Goal: Transaction & Acquisition: Subscribe to service/newsletter

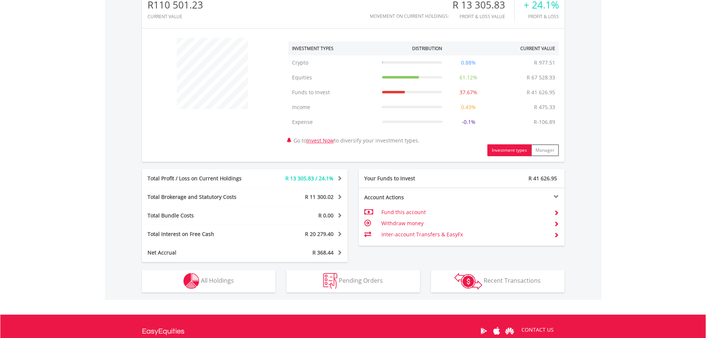
scroll to position [260, 0]
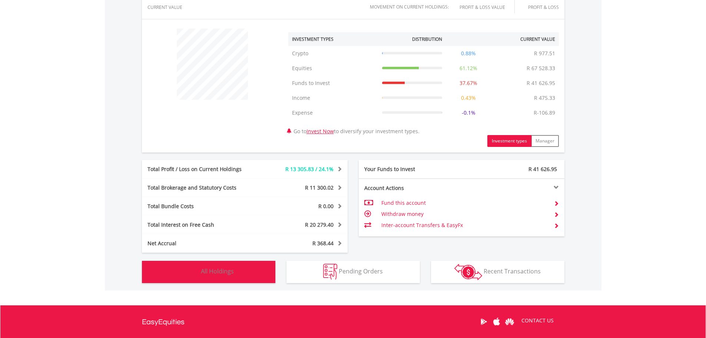
drag, startPoint x: 201, startPoint y: 272, endPoint x: 192, endPoint y: 265, distance: 11.4
click at [201, 272] on span "All Holdings" at bounding box center [217, 271] width 33 height 8
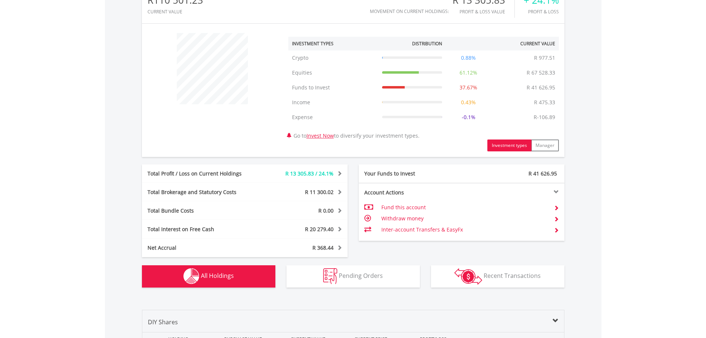
scroll to position [33, 0]
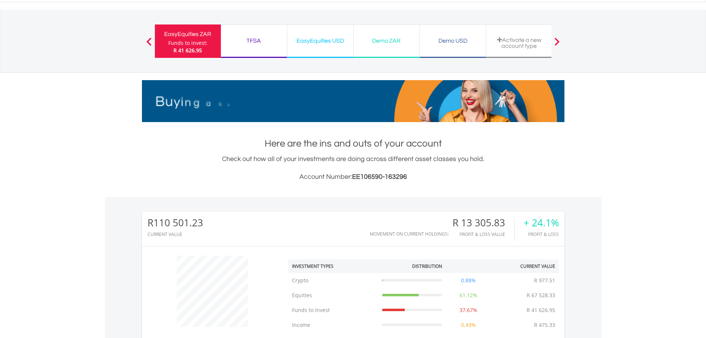
click at [271, 45] on div "TFSA" at bounding box center [253, 41] width 57 height 10
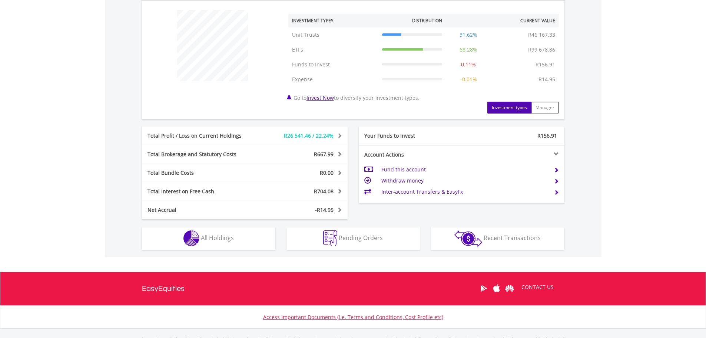
scroll to position [297, 0]
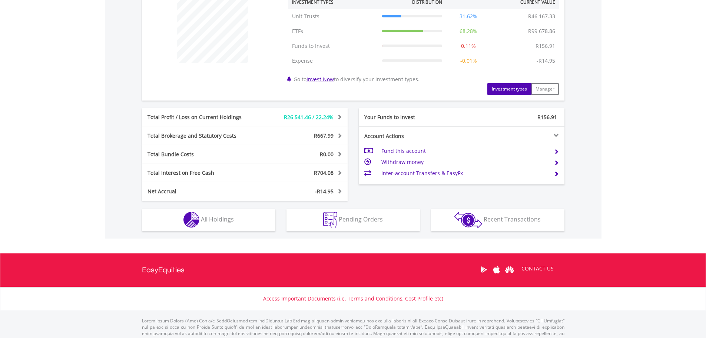
click at [219, 232] on div "R145 988.16 CURRENT VALUE Movement on Current Holdings: R26 541.46 Profit & Los…" at bounding box center [353, 86] width 497 height 306
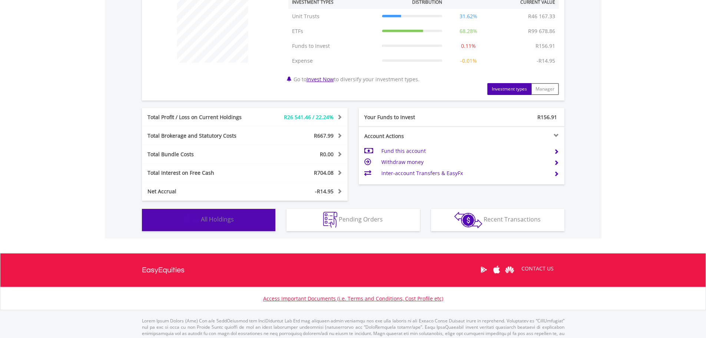
click at [202, 221] on span "All Holdings" at bounding box center [217, 219] width 33 height 8
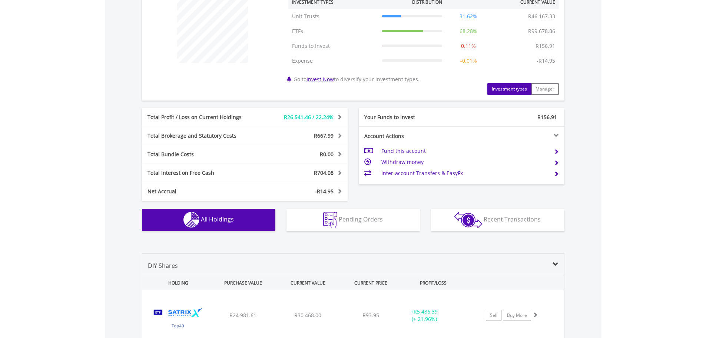
scroll to position [550, 0]
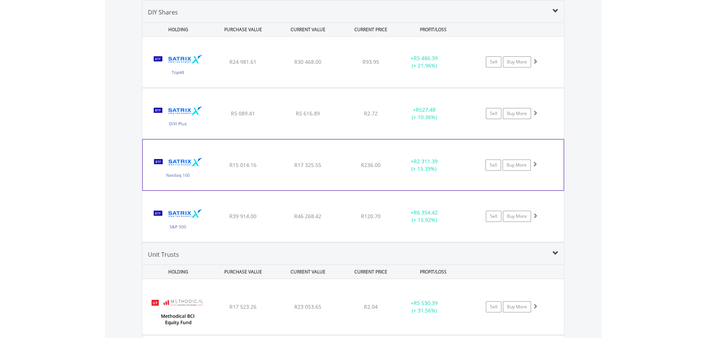
click at [326, 88] on div "﻿ Satrix Nasdaq 100 ETF R15 014.16 R17 325.55 R236.00 + R2 311.39 (+ 15.39%) Se…" at bounding box center [353, 62] width 422 height 51
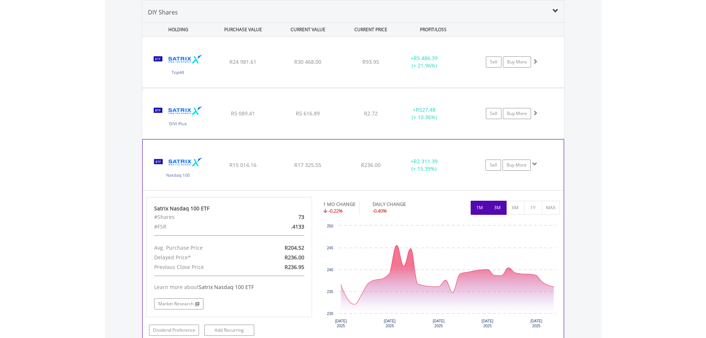
click at [505, 205] on button "3M" at bounding box center [498, 208] width 18 height 14
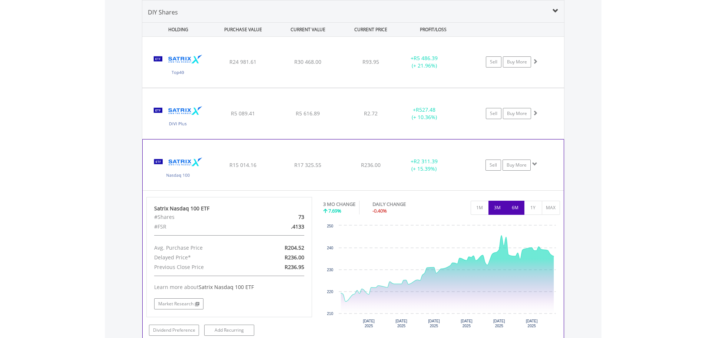
click at [521, 210] on button "6M" at bounding box center [516, 208] width 18 height 14
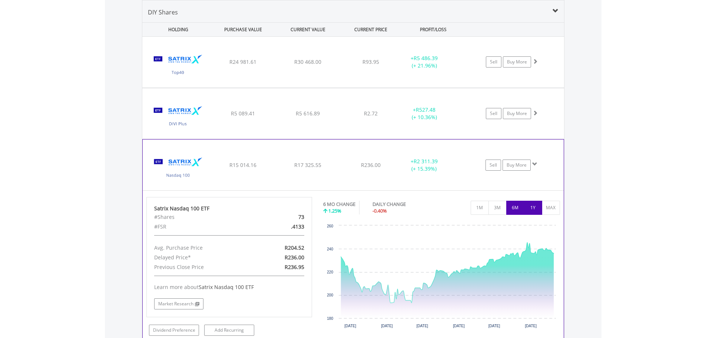
click at [539, 211] on button "1Y" at bounding box center [533, 208] width 18 height 14
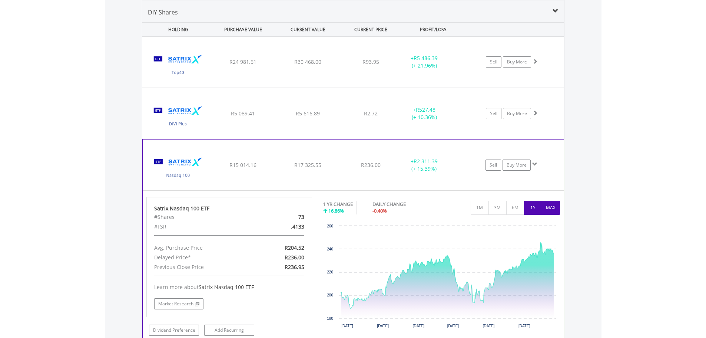
click at [554, 212] on button "MAX" at bounding box center [551, 208] width 18 height 14
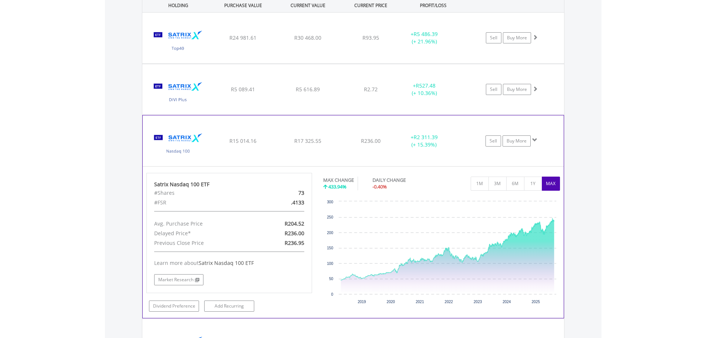
scroll to position [587, 0]
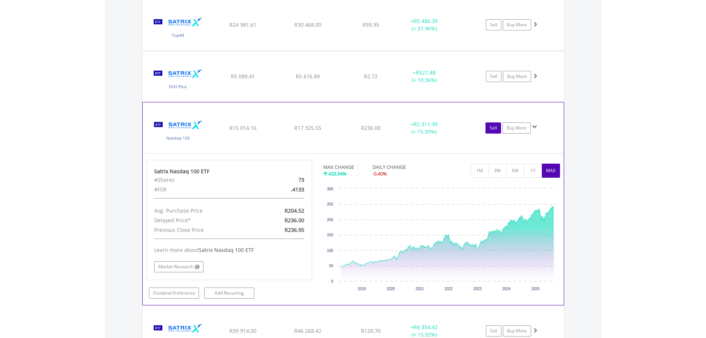
click at [494, 128] on link "Sell" at bounding box center [494, 127] width 16 height 11
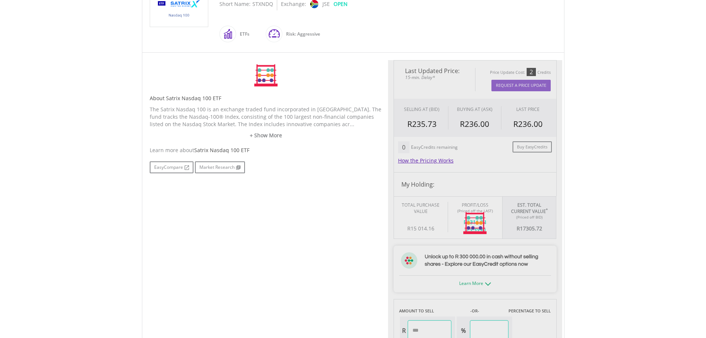
scroll to position [297, 0]
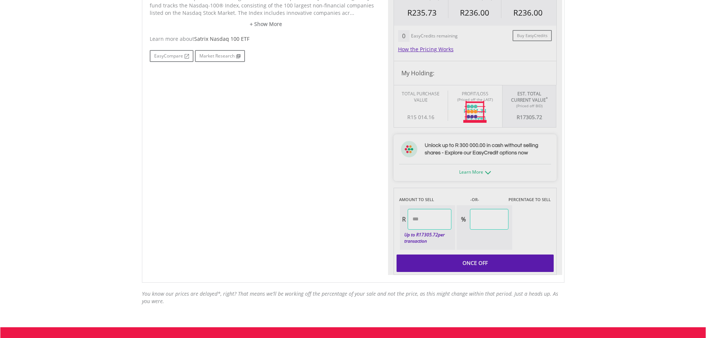
type input "********"
type input "******"
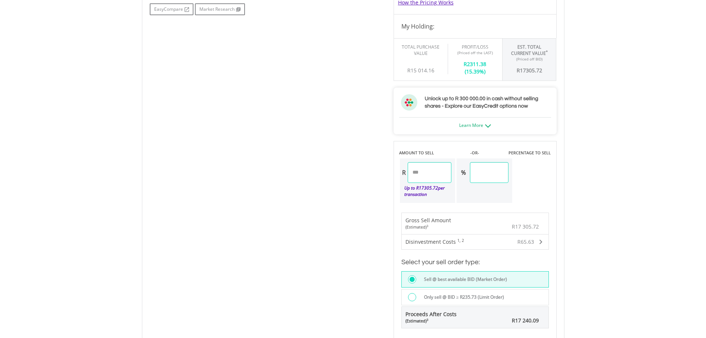
scroll to position [408, 0]
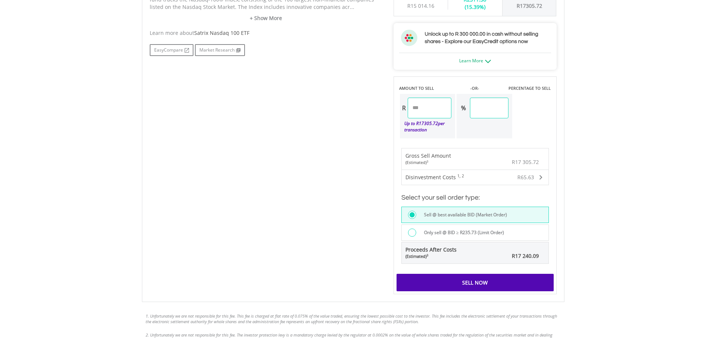
click at [411, 235] on div at bounding box center [412, 232] width 8 height 8
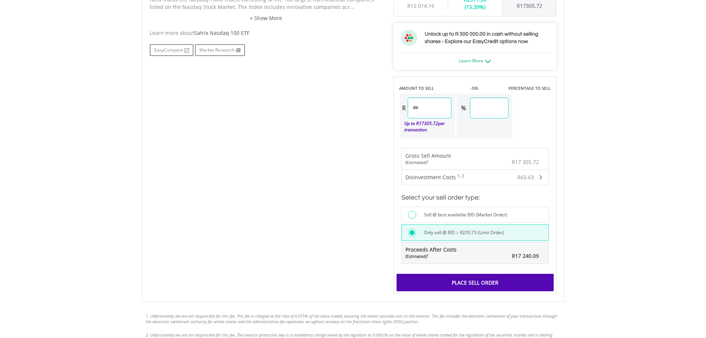
click at [448, 282] on div "Place Sell Order" at bounding box center [475, 282] width 157 height 17
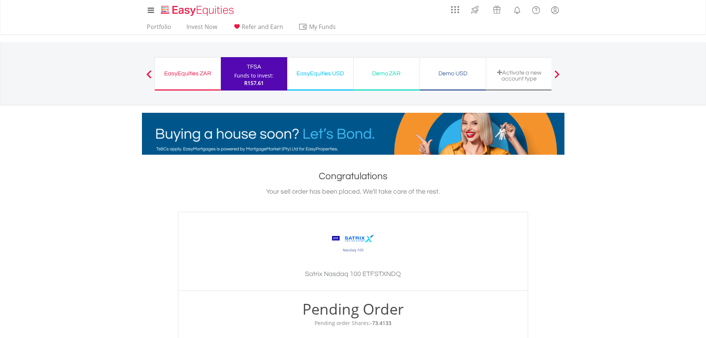
click at [261, 72] on div "Funds to invest:" at bounding box center [253, 75] width 39 height 7
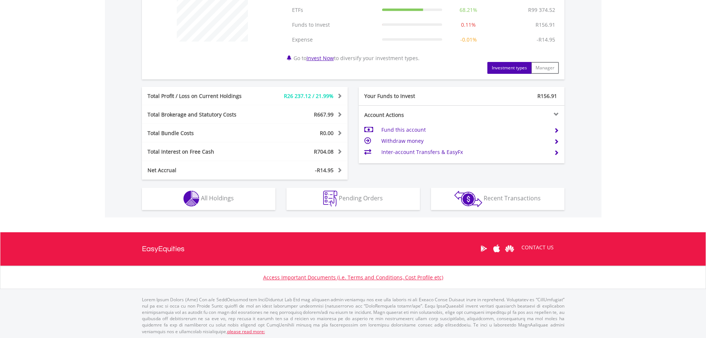
scroll to position [319, 0]
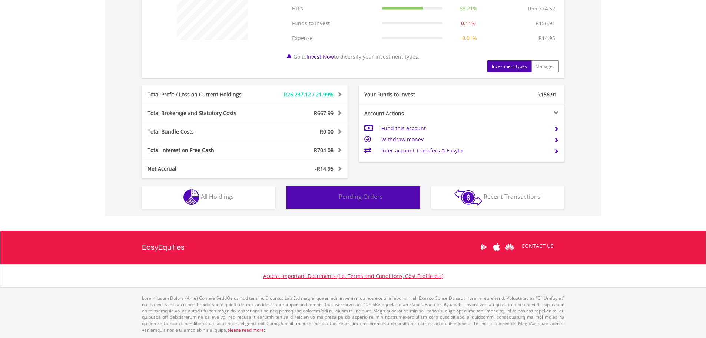
click at [331, 202] on img "button" at bounding box center [330, 197] width 14 height 16
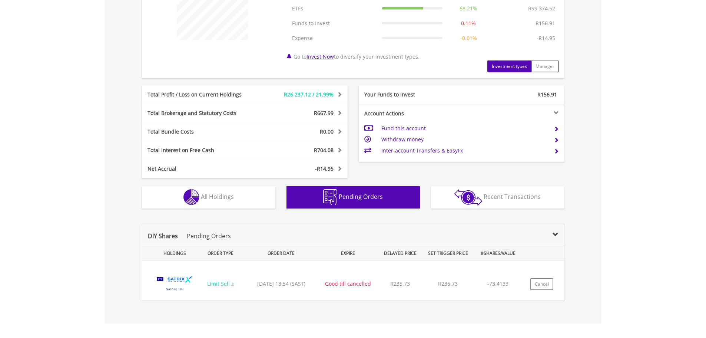
scroll to position [427, 0]
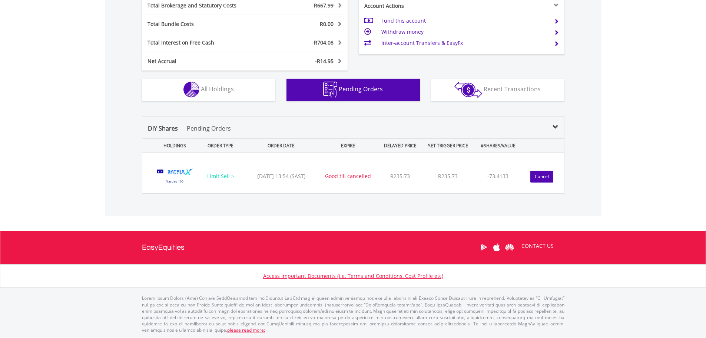
click at [534, 177] on button "Cancel" at bounding box center [542, 177] width 23 height 12
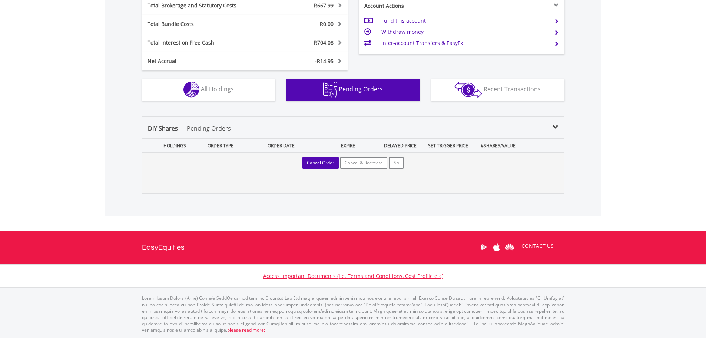
click at [327, 166] on button "Cancel Order" at bounding box center [321, 163] width 36 height 12
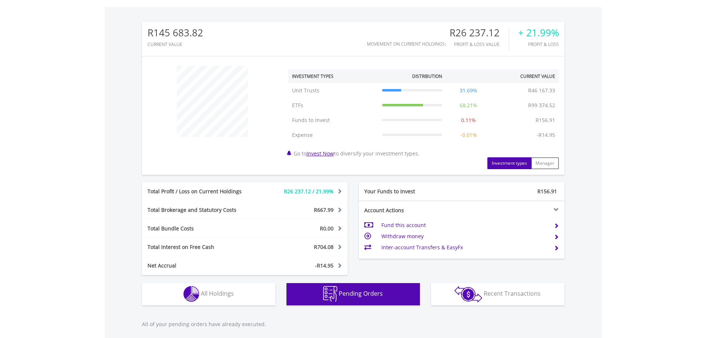
scroll to position [360, 0]
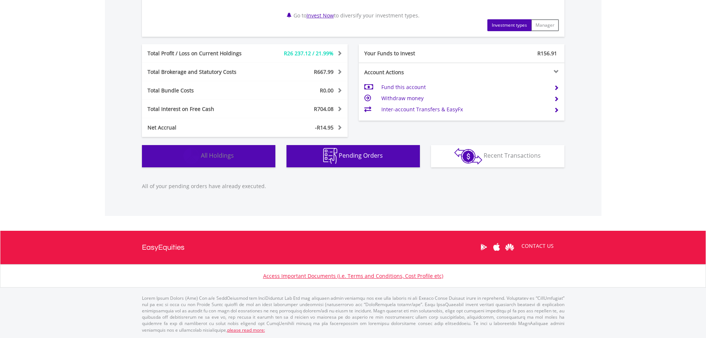
click at [241, 159] on button "Holdings All Holdings" at bounding box center [209, 156] width 134 height 22
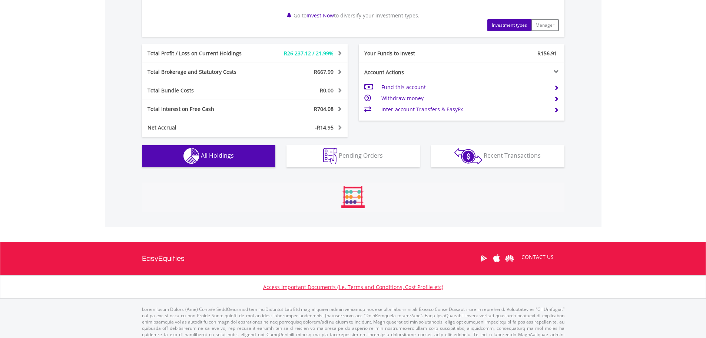
scroll to position [550, 0]
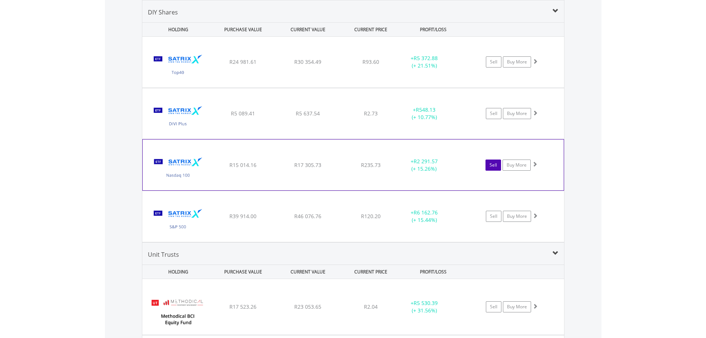
click at [492, 168] on link "Sell" at bounding box center [494, 164] width 16 height 11
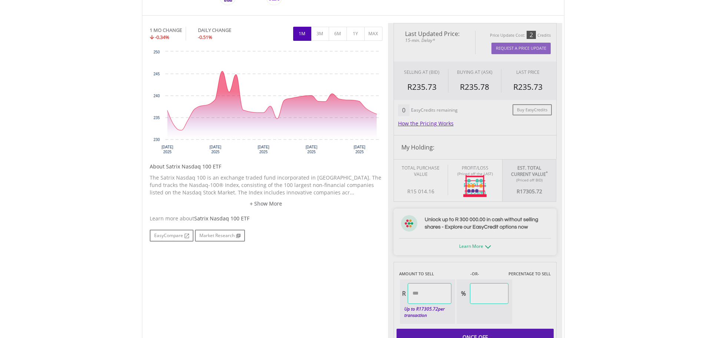
scroll to position [371, 0]
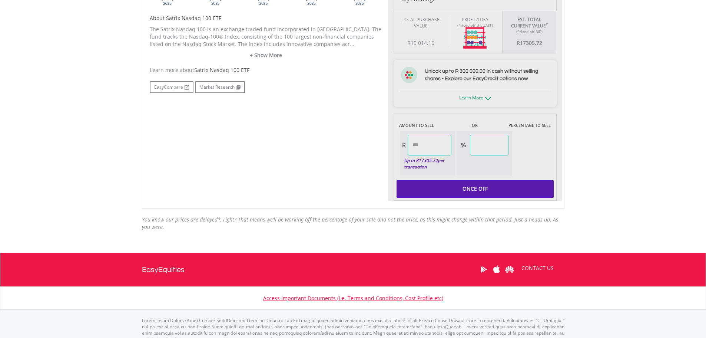
type input "********"
type input "******"
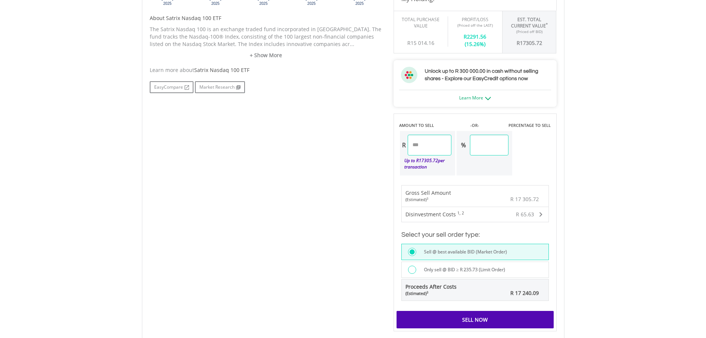
scroll to position [408, 0]
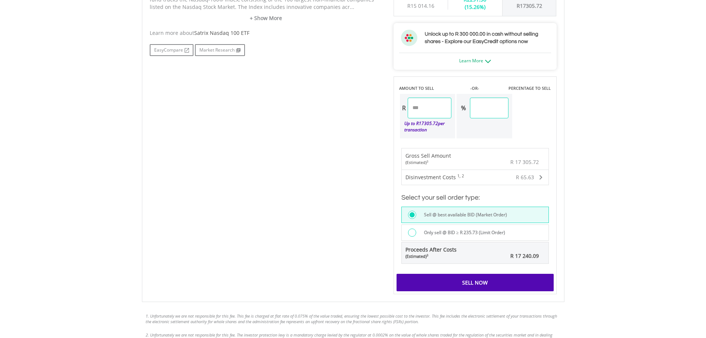
click at [470, 285] on div "Sell Now" at bounding box center [475, 282] width 157 height 17
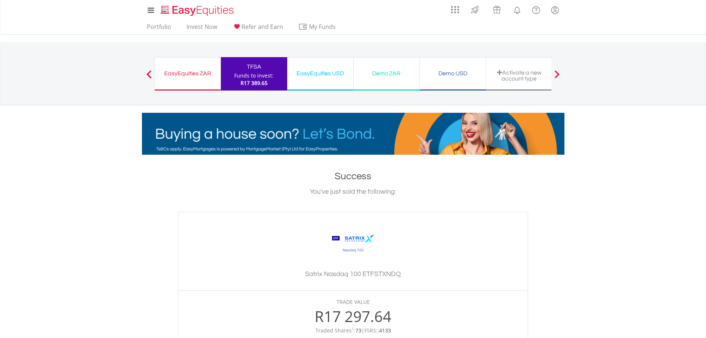
click at [259, 75] on div "Funds to invest:" at bounding box center [253, 75] width 39 height 7
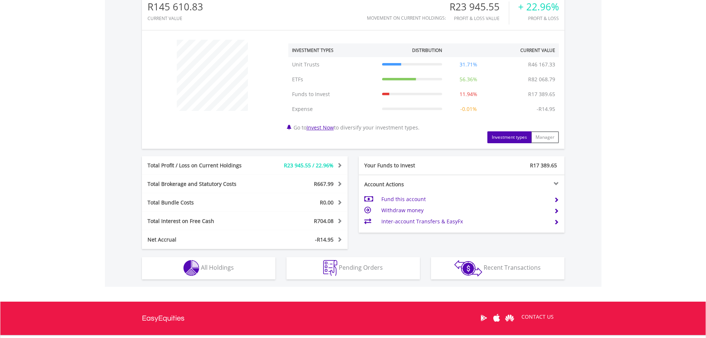
scroll to position [319, 0]
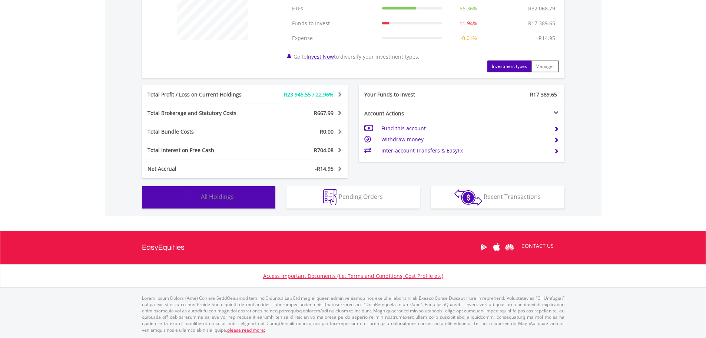
click at [244, 205] on button "Holdings All Holdings" at bounding box center [209, 197] width 134 height 22
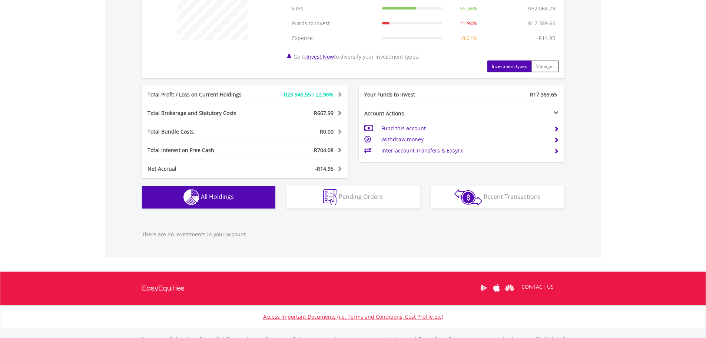
scroll to position [360, 0]
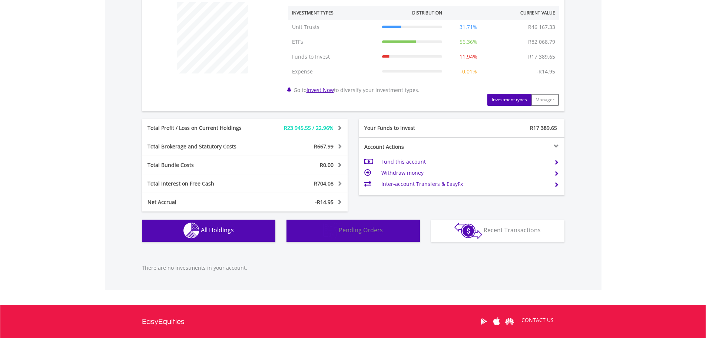
drag, startPoint x: 328, startPoint y: 235, endPoint x: 324, endPoint y: 237, distance: 4.6
click at [328, 236] on img "button" at bounding box center [330, 231] width 14 height 16
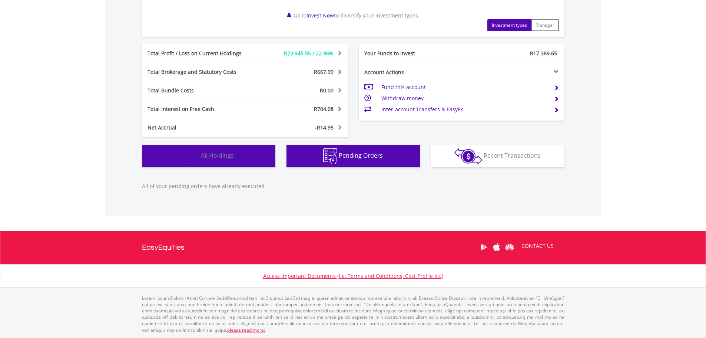
click at [266, 161] on button "Holdings All Holdings" at bounding box center [209, 156] width 134 height 22
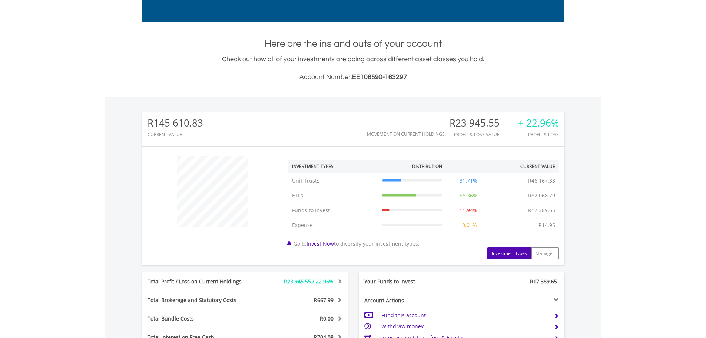
scroll to position [26, 0]
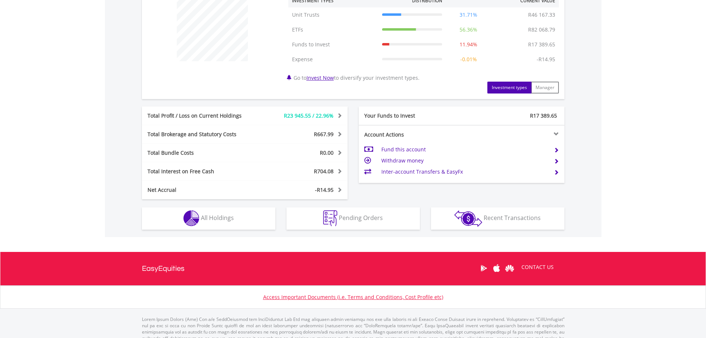
scroll to position [319, 0]
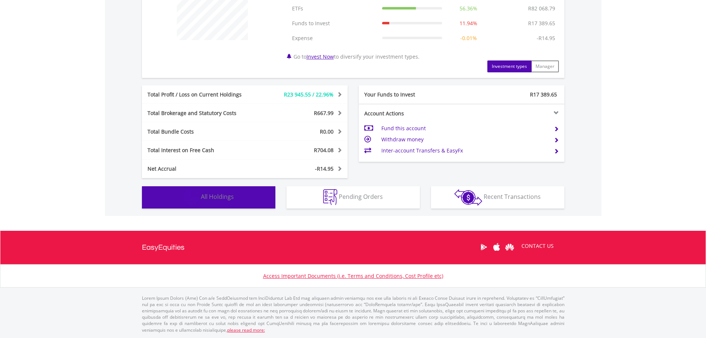
click at [206, 194] on span "All Holdings" at bounding box center [217, 196] width 33 height 8
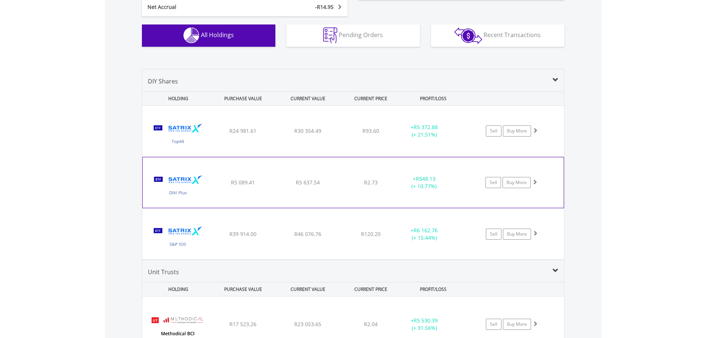
scroll to position [476, 0]
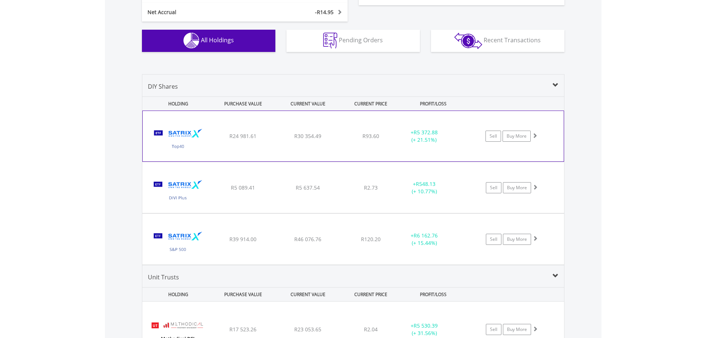
drag, startPoint x: 271, startPoint y: 132, endPoint x: 267, endPoint y: 132, distance: 4.1
click at [271, 133] on div "﻿ Satrix 40 ETF R24 981.61 R30 354.49 R93.60 + R5 372.88 (+ 21.51%) Sell Buy Mo…" at bounding box center [353, 136] width 421 height 50
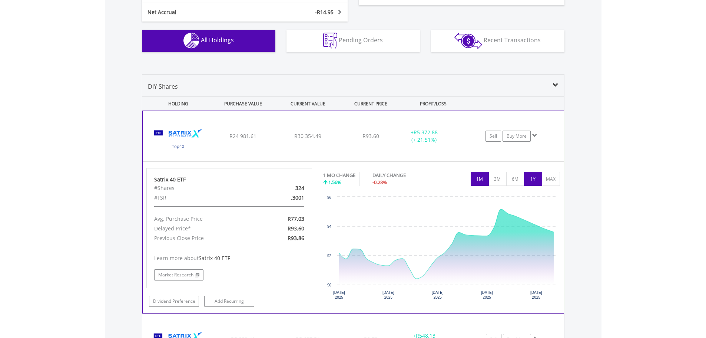
click at [537, 182] on button "1Y" at bounding box center [533, 179] width 18 height 14
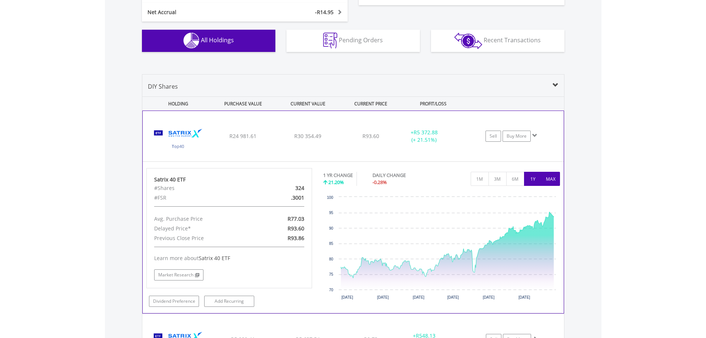
click at [552, 181] on button "MAX" at bounding box center [551, 179] width 18 height 14
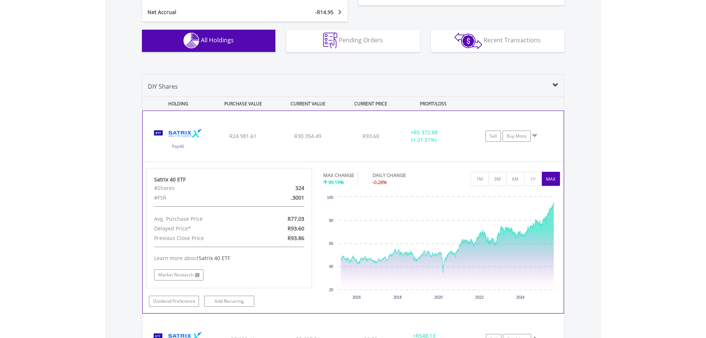
click at [264, 133] on div "R24 981.61" at bounding box center [243, 135] width 63 height 7
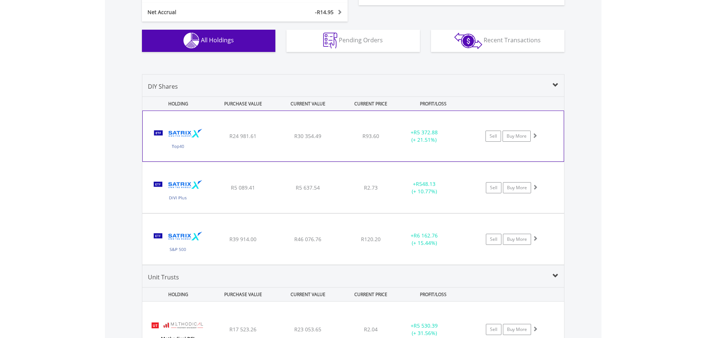
click at [374, 134] on span "R93.60" at bounding box center [371, 135] width 17 height 7
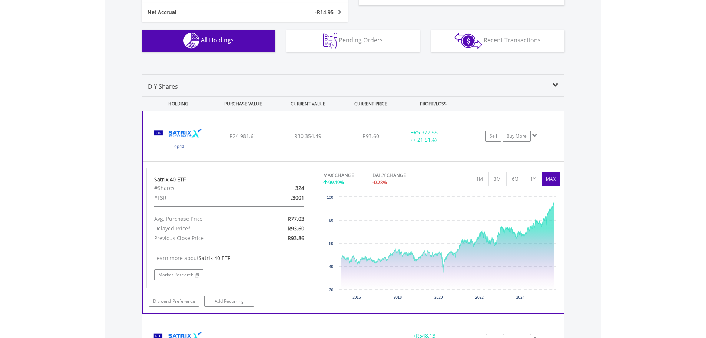
click at [276, 140] on div "﻿ Satrix 40 ETF R24 981.61 R30 354.49 R93.60 + R5 372.88 (+ 21.51%) Sell Buy Mo…" at bounding box center [353, 136] width 421 height 50
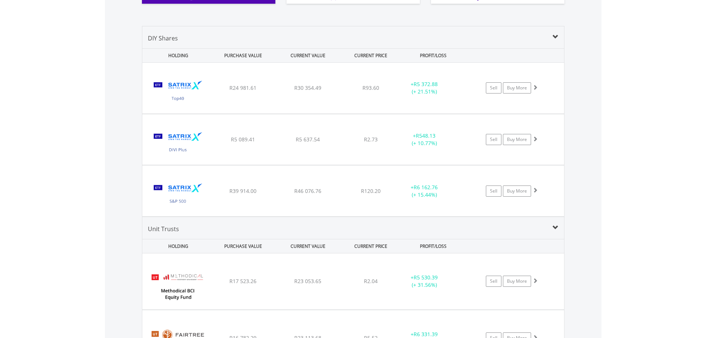
scroll to position [624, 0]
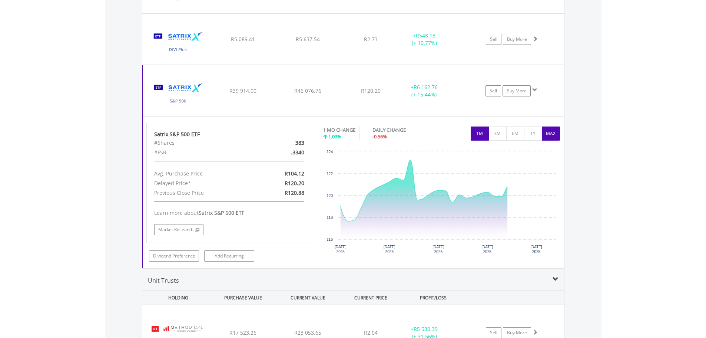
click at [552, 137] on button "MAX" at bounding box center [551, 133] width 18 height 14
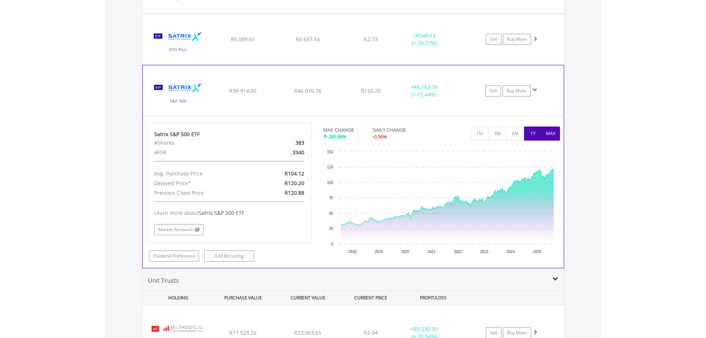
click at [529, 133] on button "1Y" at bounding box center [533, 133] width 18 height 14
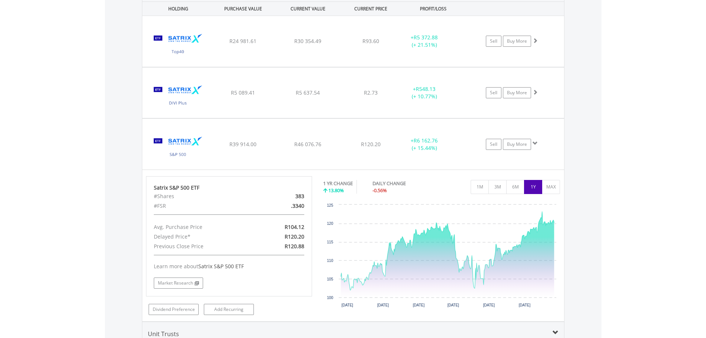
scroll to position [513, 0]
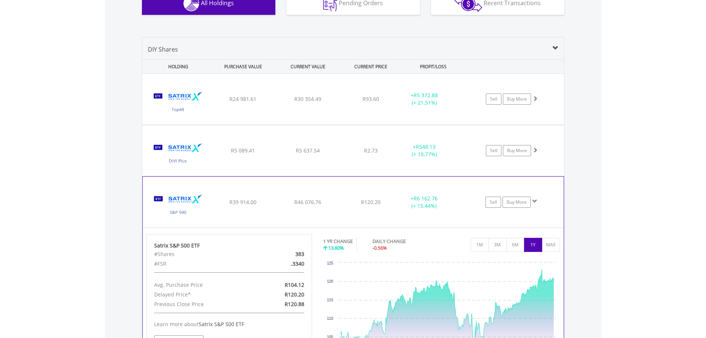
click at [225, 125] on div "﻿ Satrix S&P 500 ETF R39 914.00 R46 076.76 R120.20 + R6 162.76 (+ 15.44%) Sell …" at bounding box center [353, 99] width 422 height 51
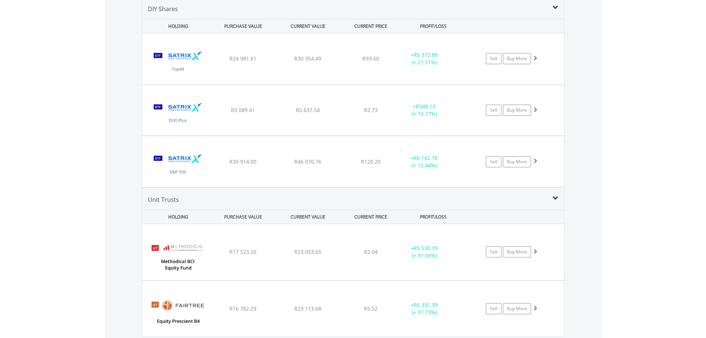
scroll to position [550, 0]
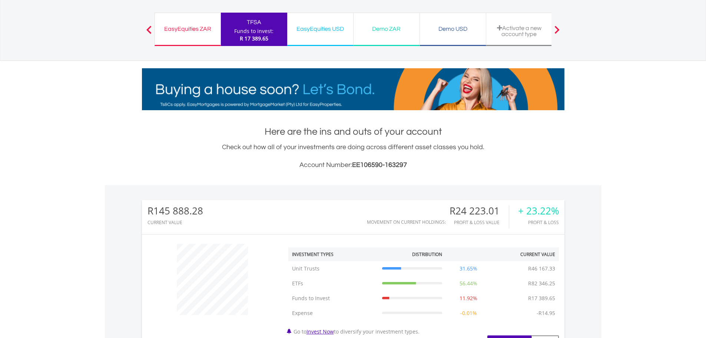
scroll to position [40, 0]
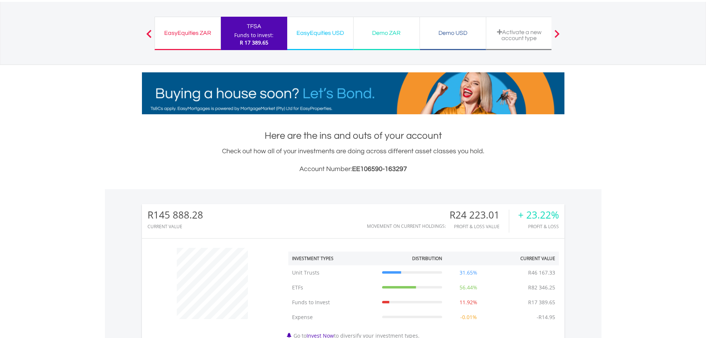
click at [211, 44] on div "EasyEquities ZAR Funds to invest: R 17 389.65" at bounding box center [188, 33] width 66 height 33
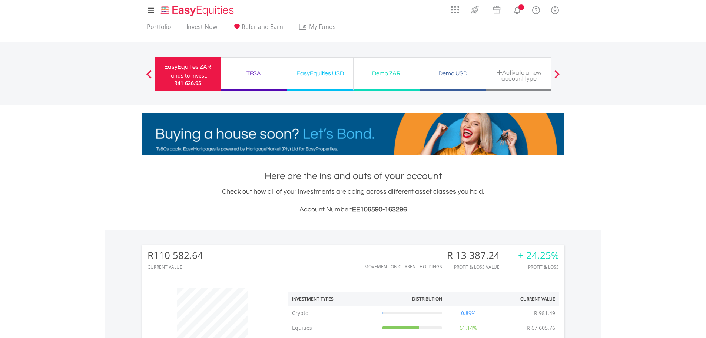
scroll to position [223, 0]
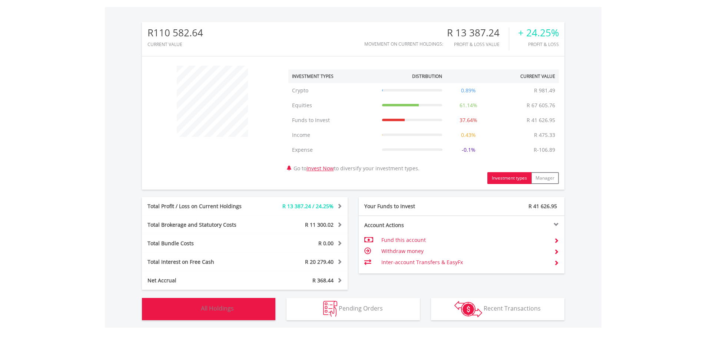
click at [237, 307] on button "Holdings All Holdings" at bounding box center [209, 309] width 134 height 22
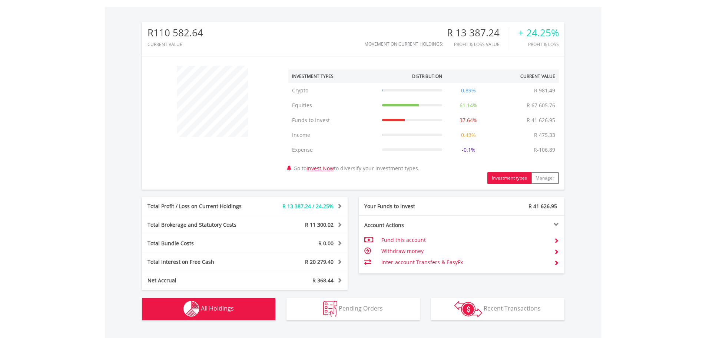
scroll to position [478, 0]
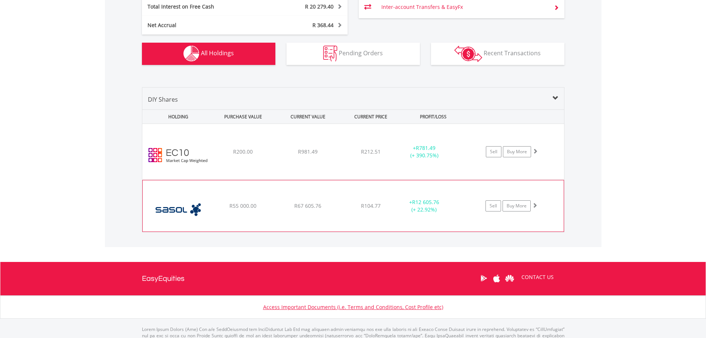
click at [281, 179] on div "﻿ Sasol Limited R55 000.00 R67 605.76 R104.77 + R12 605.76 (+ 22.92%) Sell Buy …" at bounding box center [353, 152] width 422 height 56
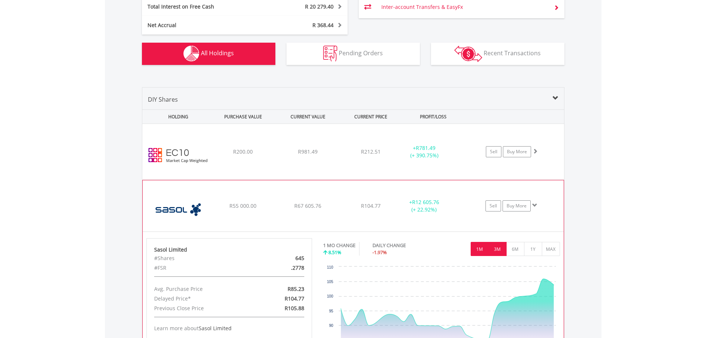
click at [495, 247] on button "3M" at bounding box center [498, 249] width 18 height 14
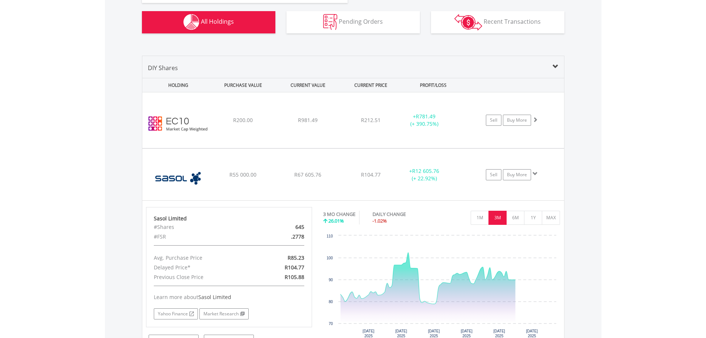
scroll to position [552, 0]
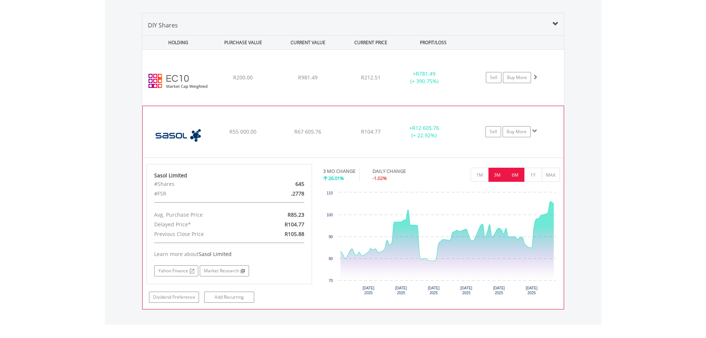
click at [516, 178] on button "6M" at bounding box center [516, 175] width 18 height 14
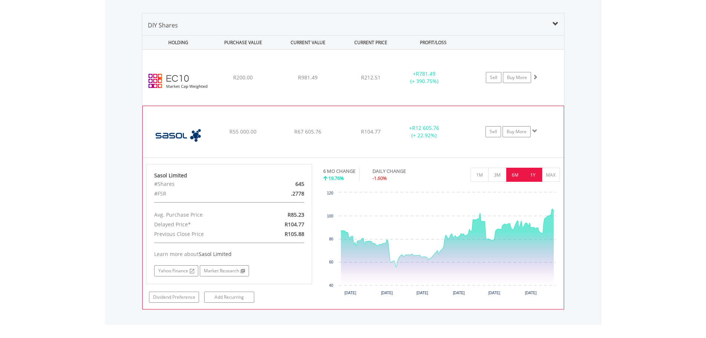
click at [533, 178] on button "1Y" at bounding box center [533, 175] width 18 height 14
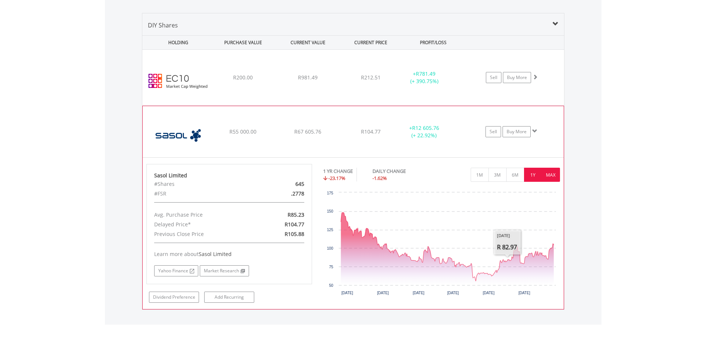
click at [549, 178] on button "MAX" at bounding box center [551, 175] width 18 height 14
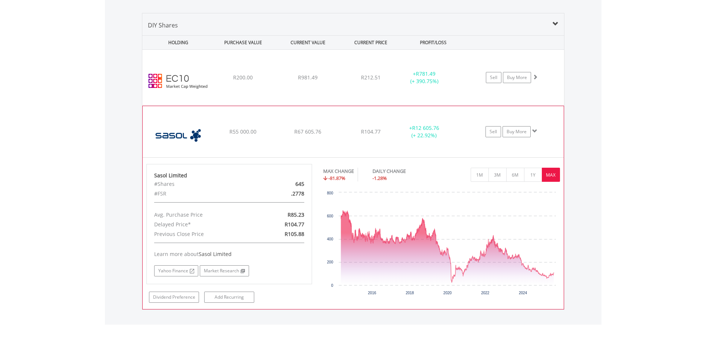
click at [266, 105] on div "﻿ Sasol Limited R55 000.00 R67 605.76 R104.77 + R12 605.76 (+ 22.92%) Sell Buy …" at bounding box center [353, 78] width 422 height 56
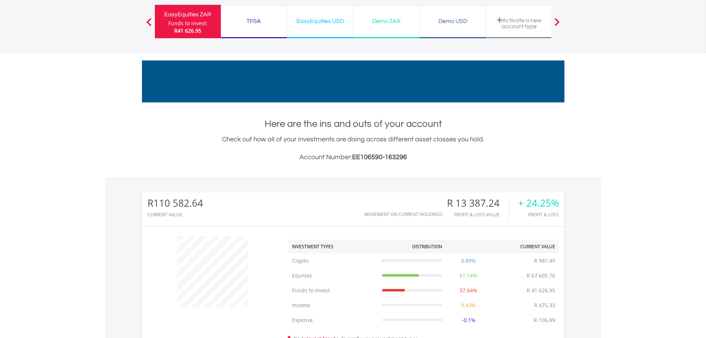
scroll to position [0, 0]
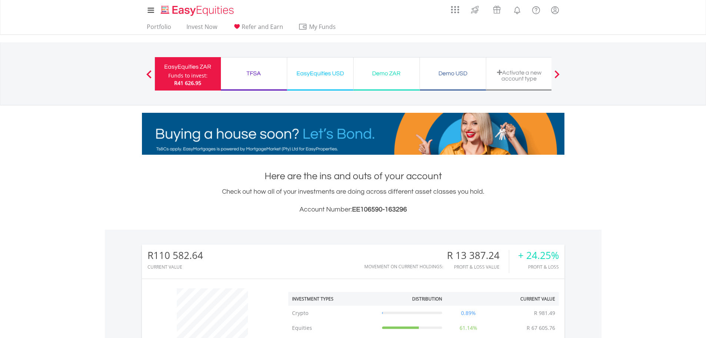
click at [343, 79] on div "EasyEquities USD Funds to invest: R41 626.95" at bounding box center [320, 73] width 66 height 33
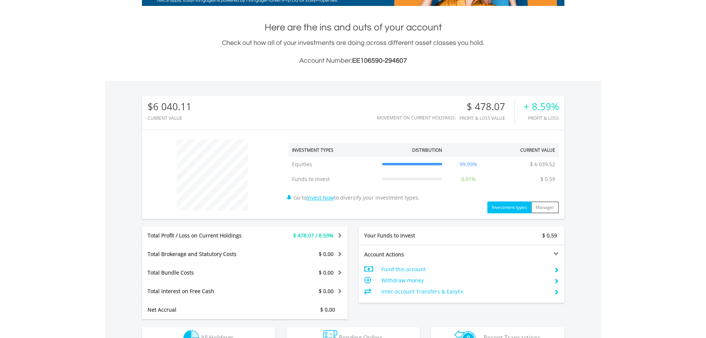
scroll to position [260, 0]
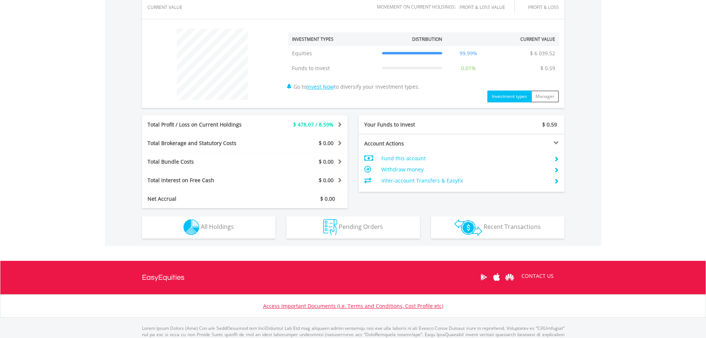
click at [188, 215] on div "Holdings All Holdings" at bounding box center [208, 223] width 145 height 30
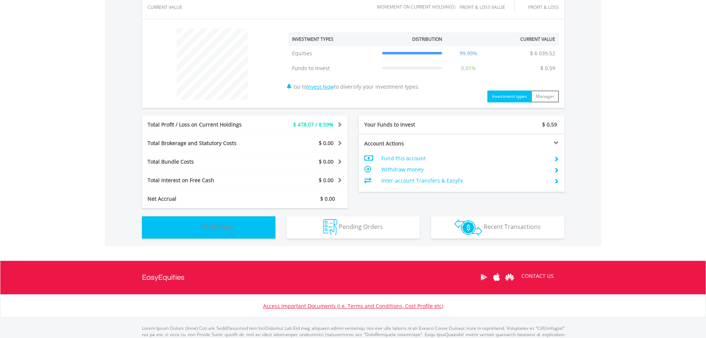
click at [179, 222] on button "Holdings All Holdings" at bounding box center [209, 227] width 134 height 22
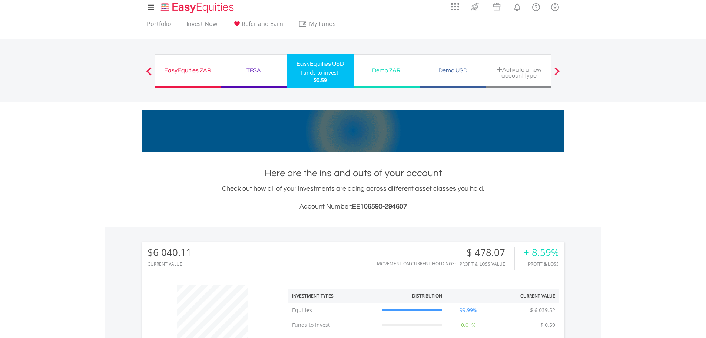
scroll to position [1, 0]
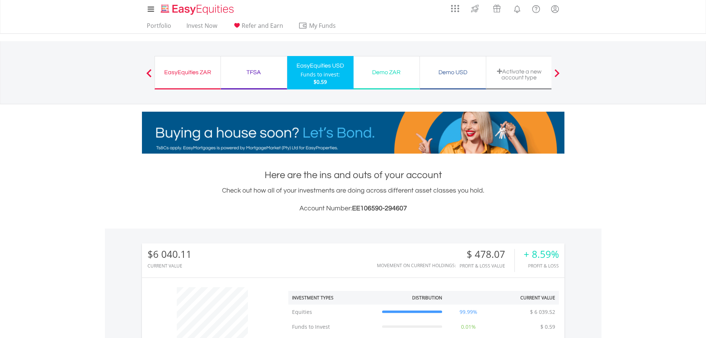
click at [188, 82] on div "EasyEquities ZAR Funds to invest: $0.59" at bounding box center [188, 72] width 66 height 33
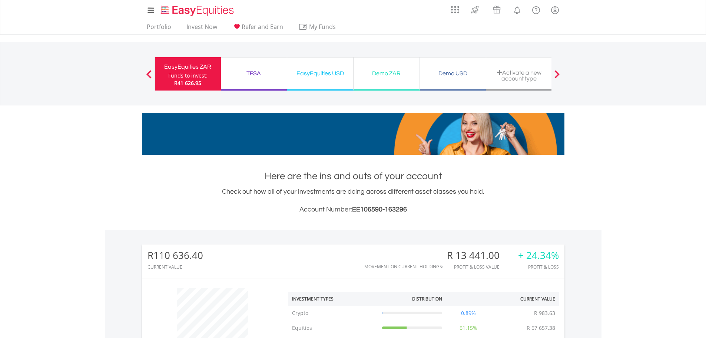
scroll to position [71, 141]
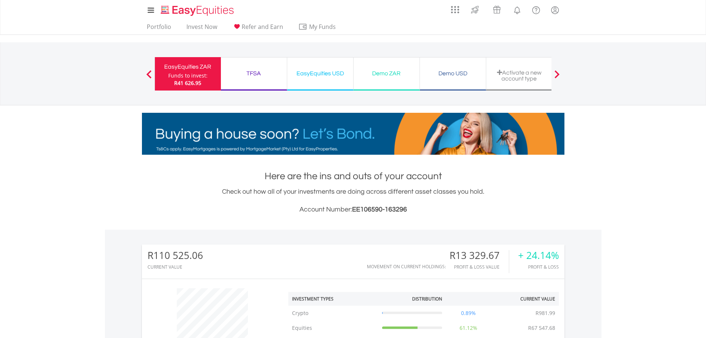
scroll to position [71, 141]
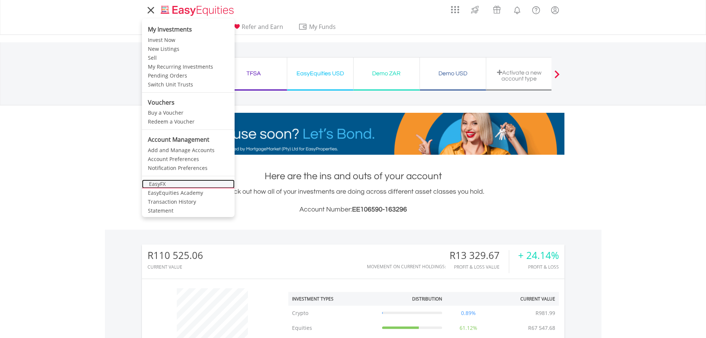
click at [166, 185] on link "EasyFX" at bounding box center [188, 183] width 93 height 9
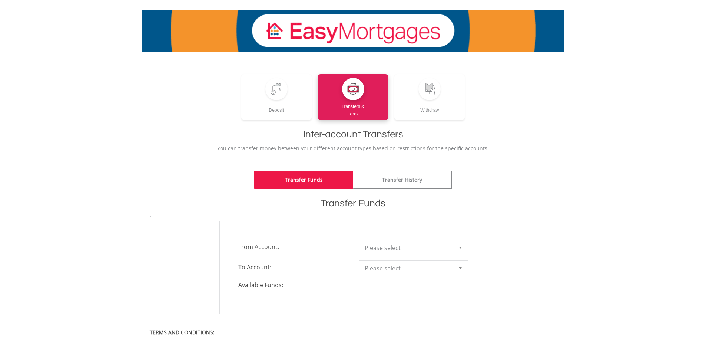
scroll to position [111, 0]
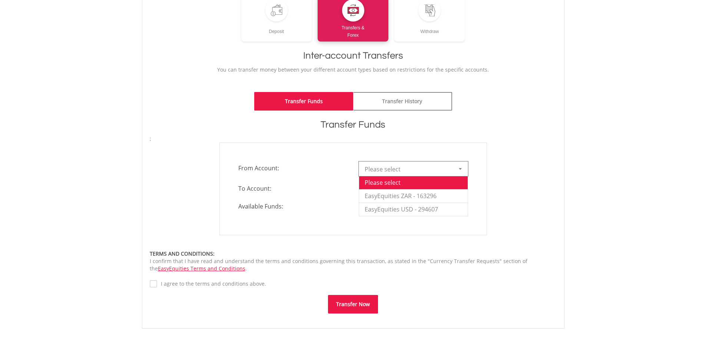
click at [459, 169] on b at bounding box center [460, 169] width 3 height 2
click at [442, 191] on li "EasyEquities ZAR - 163296" at bounding box center [413, 195] width 109 height 13
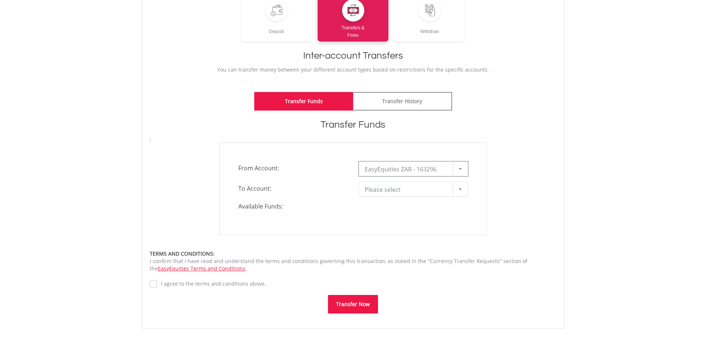
click at [455, 185] on div at bounding box center [460, 189] width 15 height 14
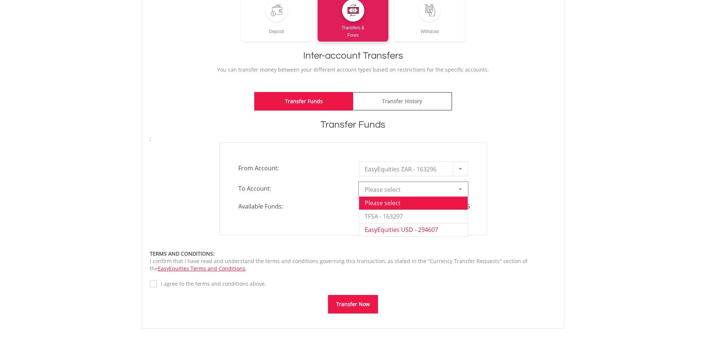
click at [422, 226] on li "EasyEquities USD - 294607" at bounding box center [413, 229] width 109 height 13
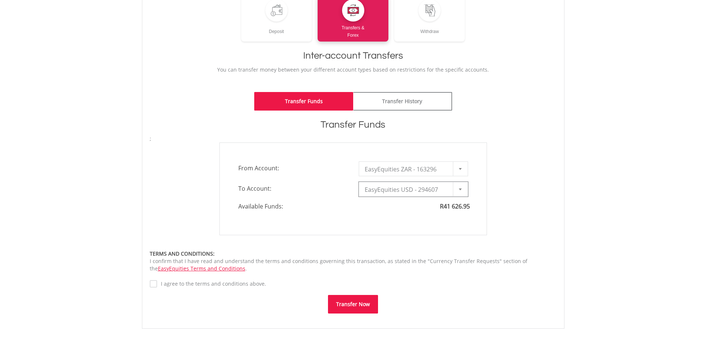
type input "*"
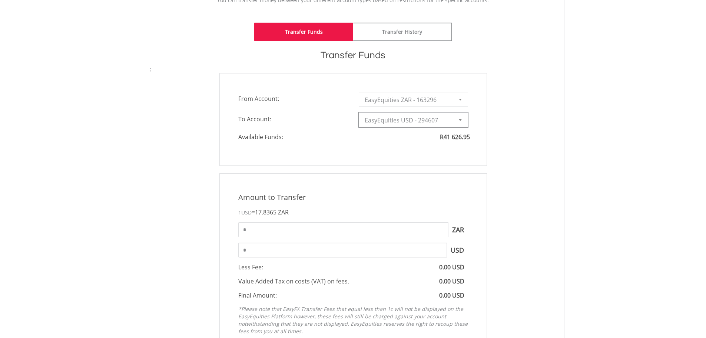
scroll to position [185, 0]
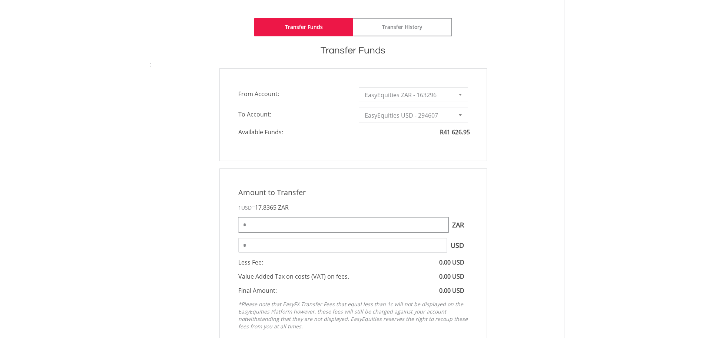
drag, startPoint x: 258, startPoint y: 224, endPoint x: 219, endPoint y: 223, distance: 39.0
click at [219, 223] on div "Amount to Transfer 1 USD = 17.8365 ZAR * ZAR You can transfer funds into your o…" at bounding box center [353, 260] width 279 height 184
type input "*****"
type input "*******"
click at [345, 197] on div "Amount to Transfer" at bounding box center [353, 192] width 241 height 11
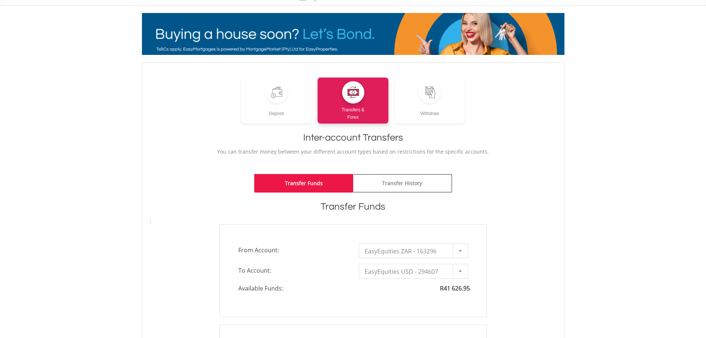
scroll to position [74, 0]
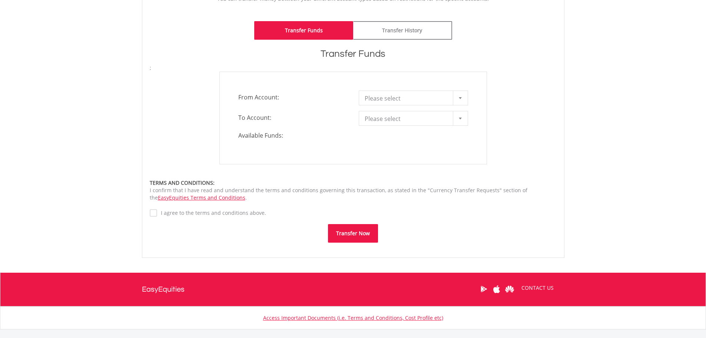
scroll to position [185, 0]
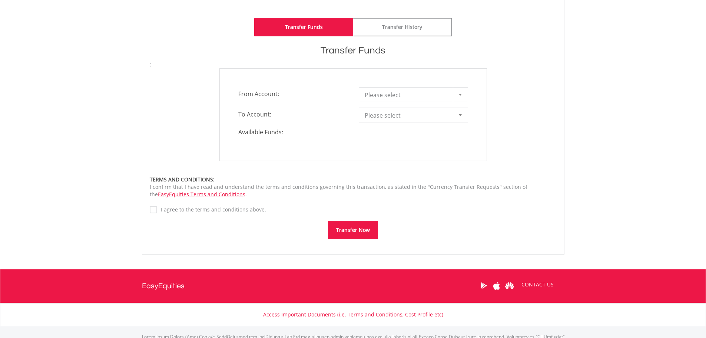
click at [405, 95] on span "Please select" at bounding box center [408, 95] width 86 height 15
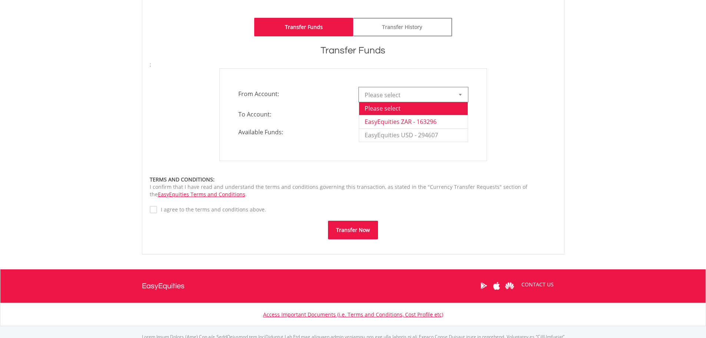
click at [415, 123] on li "EasyEquities ZAR - 163296" at bounding box center [413, 121] width 109 height 13
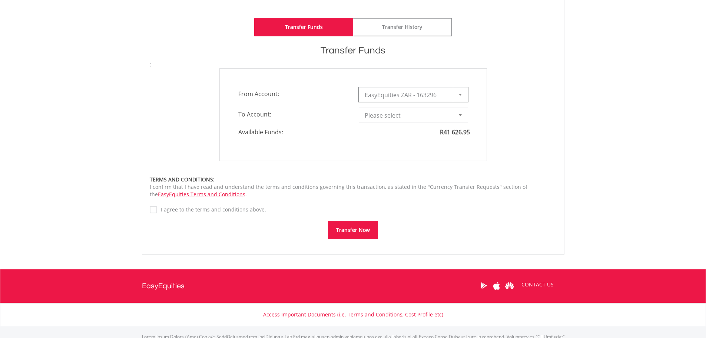
click at [415, 116] on span "Please select" at bounding box center [408, 115] width 86 height 15
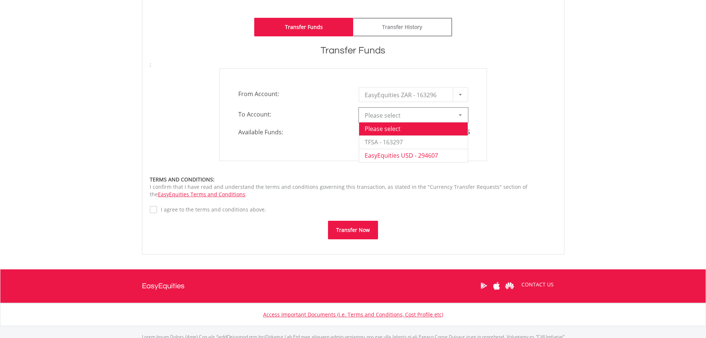
click at [393, 154] on li "EasyEquities USD - 294607" at bounding box center [413, 155] width 109 height 13
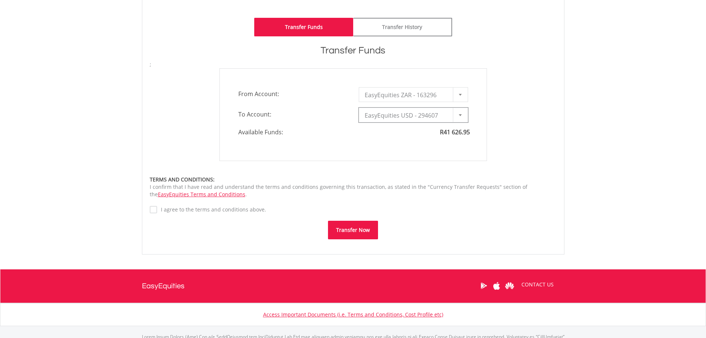
type input "*"
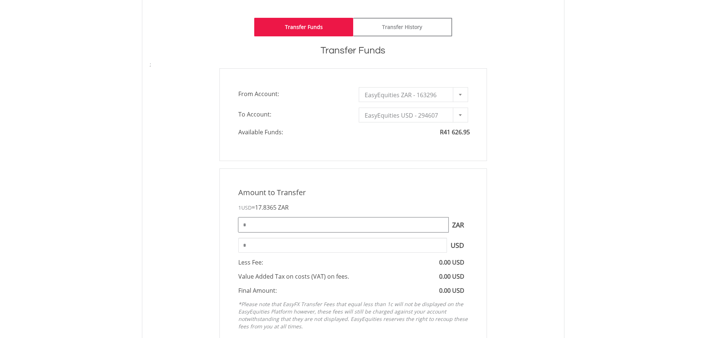
drag, startPoint x: 296, startPoint y: 227, endPoint x: 231, endPoint y: 221, distance: 65.1
click at [231, 221] on div "Amount to Transfer 1 USD = 17.8365 ZAR * ZAR You can transfer funds into your o…" at bounding box center [354, 260] width 268 height 184
type input "*****"
type input "*******"
click at [346, 187] on div "Amount to Transfer" at bounding box center [353, 192] width 241 height 11
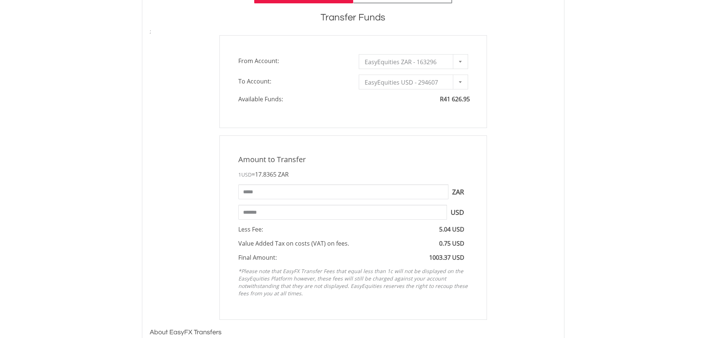
scroll to position [223, 0]
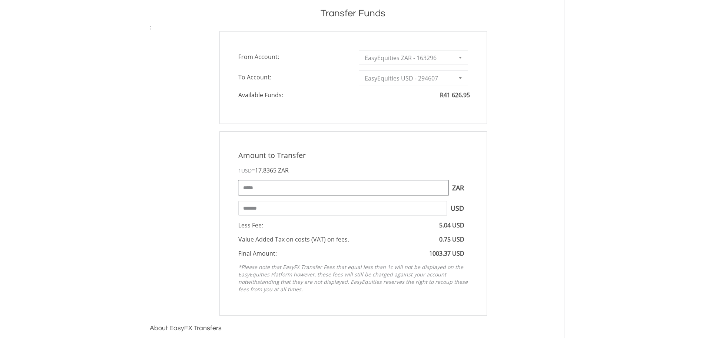
drag, startPoint x: 260, startPoint y: 190, endPoint x: 240, endPoint y: 188, distance: 20.8
click at [240, 188] on input "*****" at bounding box center [343, 187] width 210 height 15
type input "*****"
type input "*******"
click at [230, 183] on div "Amount to Transfer 1 USD = 17.8365 ZAR ***** ZAR You can transfer funds into yo…" at bounding box center [354, 223] width 268 height 184
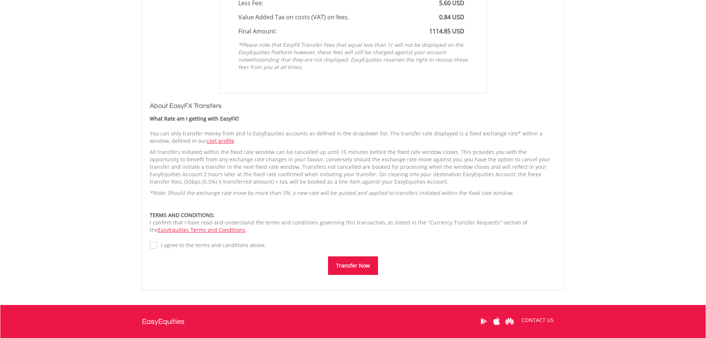
scroll to position [445, 0]
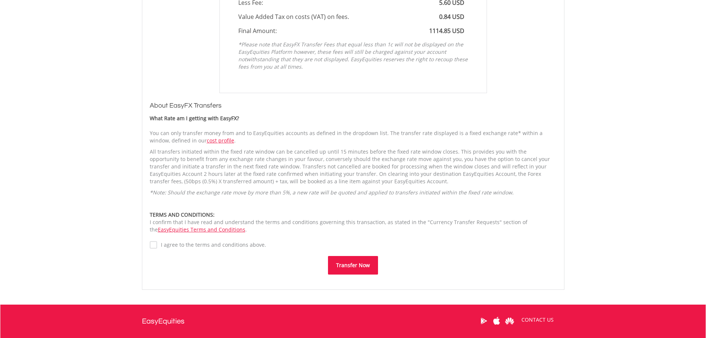
click at [157, 245] on label "I agree to the terms and conditions above." at bounding box center [211, 244] width 109 height 7
click at [362, 270] on button "Transfer Now" at bounding box center [353, 265] width 50 height 19
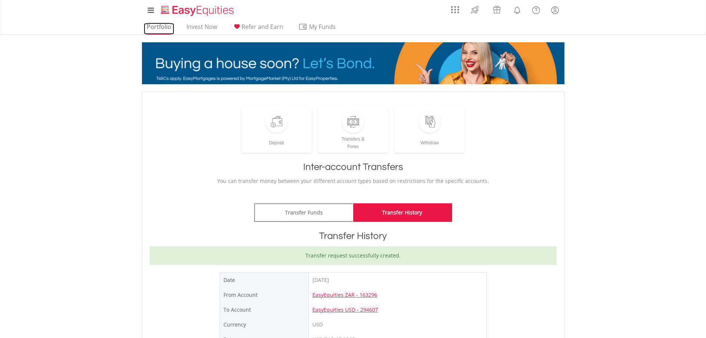
click at [166, 28] on link "Portfolio" at bounding box center [159, 28] width 30 height 11
